Goal: Navigation & Orientation: Find specific page/section

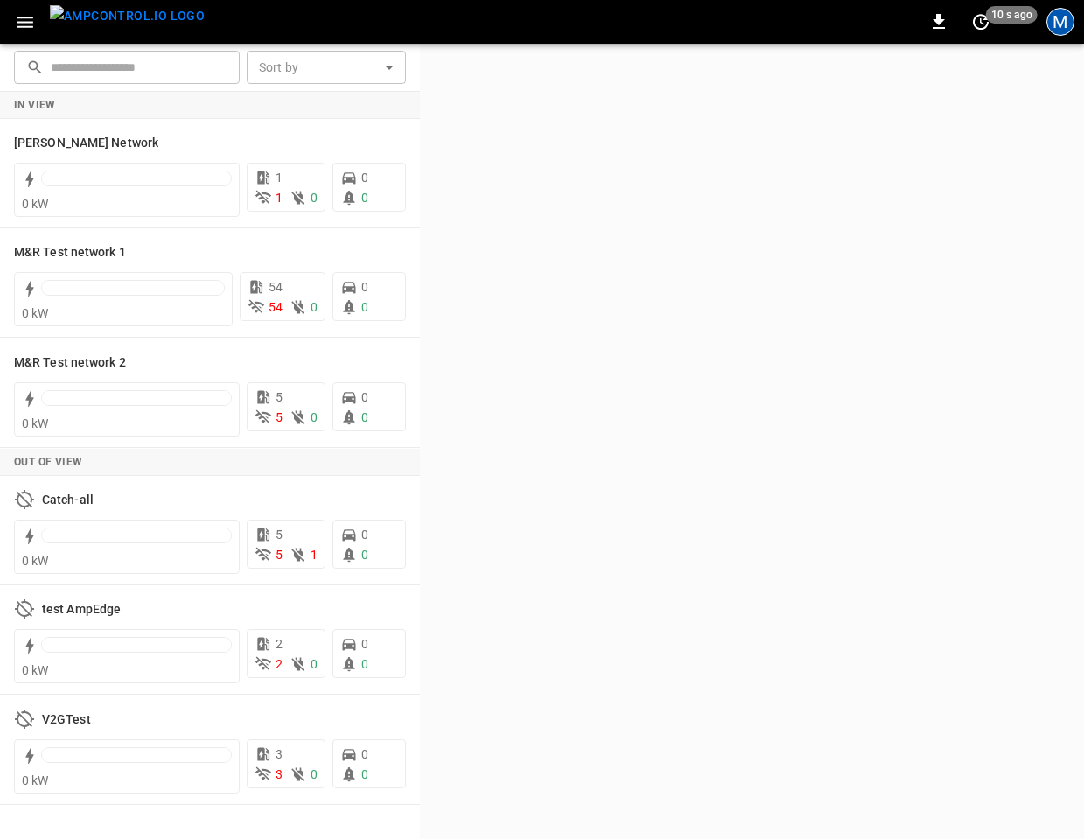
click at [1058, 17] on div "M" at bounding box center [1060, 22] width 28 height 28
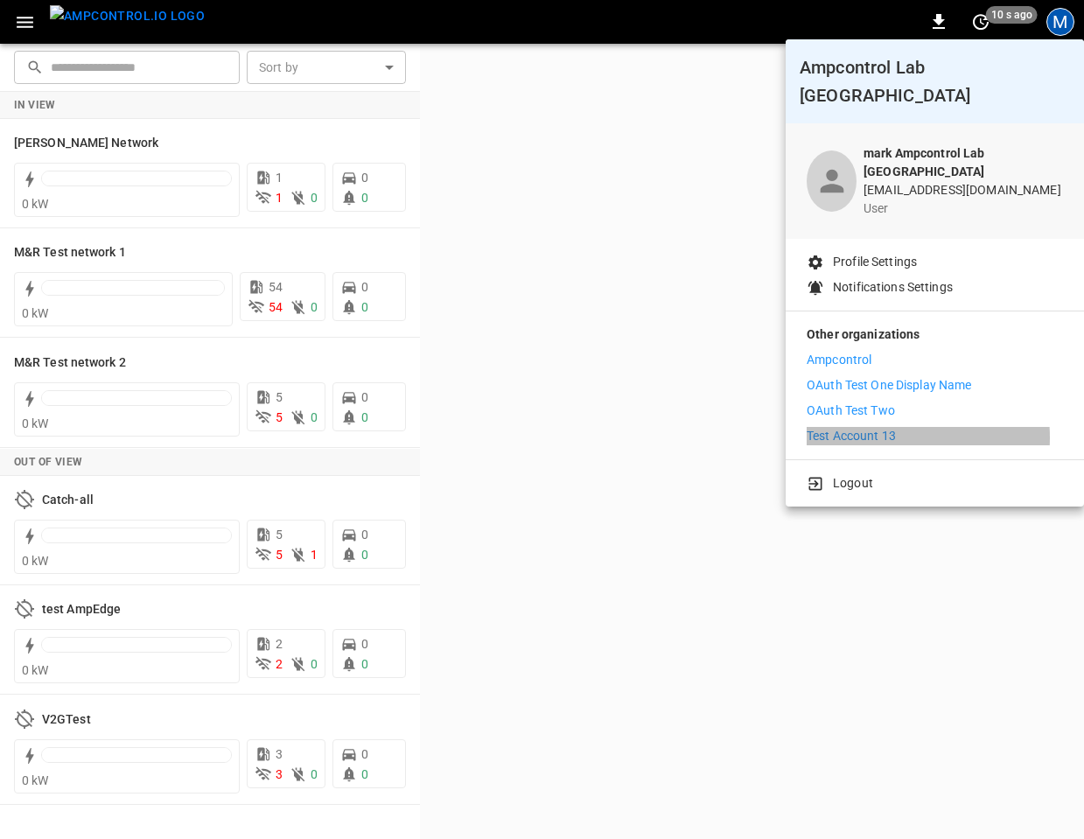
click at [880, 427] on p "Test Account 13" at bounding box center [850, 436] width 89 height 18
